Goal: Information Seeking & Learning: Understand process/instructions

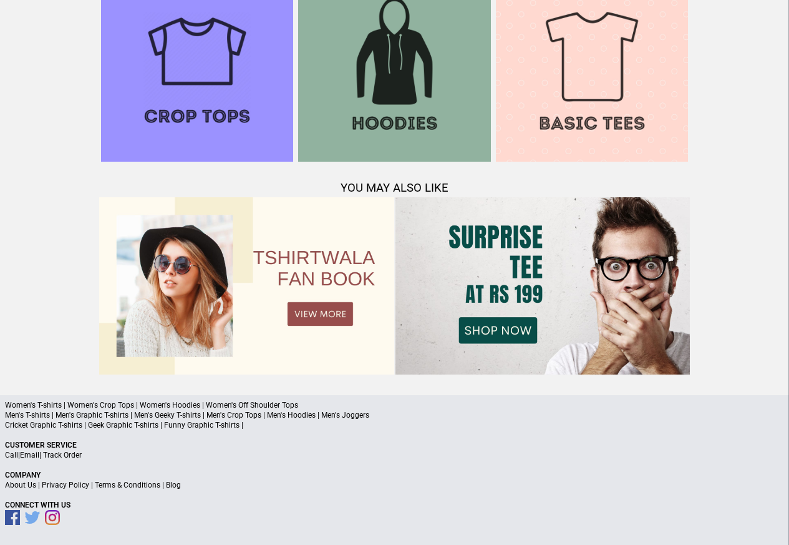
scroll to position [1204, 0]
click at [72, 487] on link "Privacy Policy" at bounding box center [65, 485] width 47 height 9
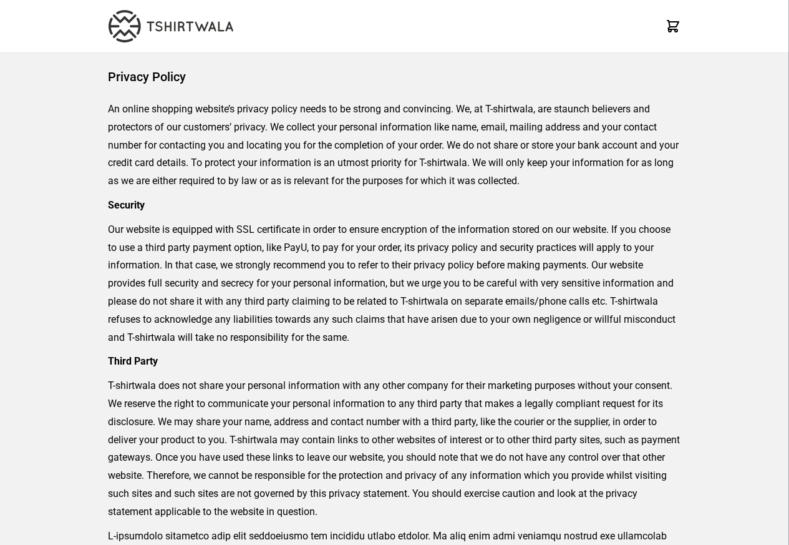
click at [108, 484] on p "T-shirtwala does not share your personal information with any other company for…" at bounding box center [394, 448] width 573 height 143
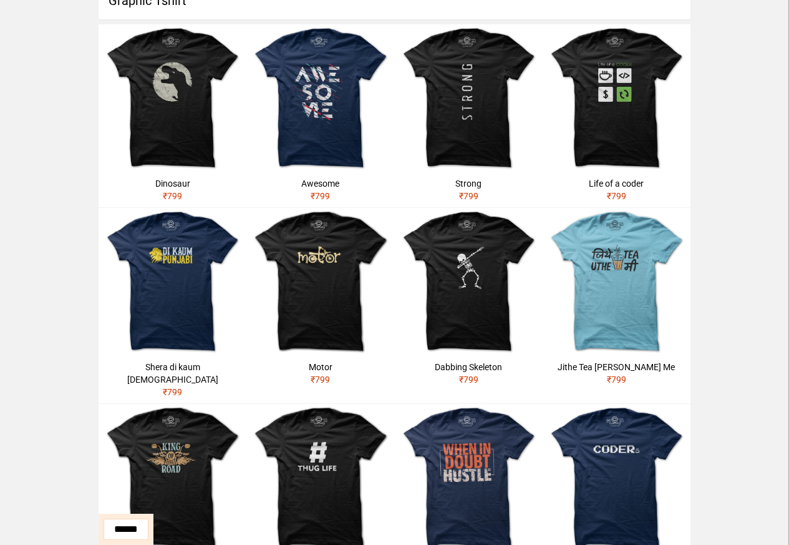
scroll to position [449, 0]
